Goal: Navigation & Orientation: Find specific page/section

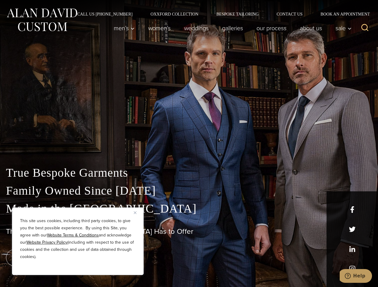
click at [189, 144] on div "True Bespoke Garments Family Owned Since [DATE] Made in [GEOGRAPHIC_DATA] The B…" at bounding box center [189, 210] width 378 height 153
click at [137, 213] on button "Close" at bounding box center [137, 212] width 7 height 7
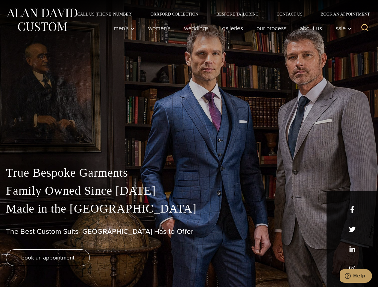
click at [78, 267] on div "True Bespoke Garments Family Owned Since [DATE] Made in [GEOGRAPHIC_DATA] The B…" at bounding box center [189, 225] width 378 height 123
click at [365, 28] on icon "Search" at bounding box center [365, 27] width 9 height 9
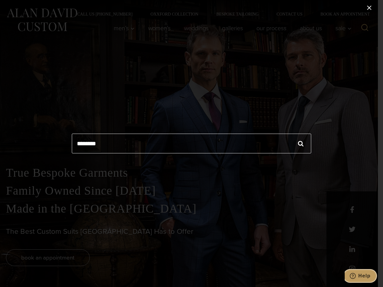
click at [356, 276] on icon "Help" at bounding box center [353, 276] width 6 height 6
